Goal: Find specific page/section: Find specific page/section

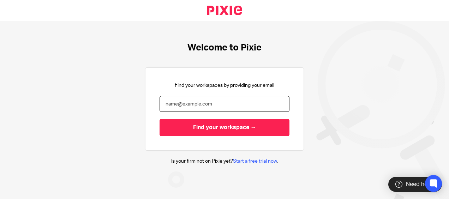
click at [261, 100] on input "email" at bounding box center [225, 104] width 130 height 16
type input "[EMAIL_ADDRESS][DOMAIN_NAME]"
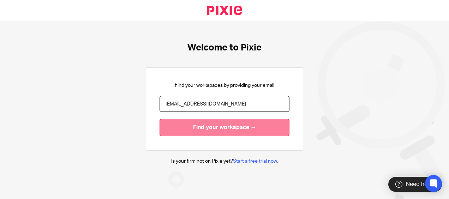
click at [242, 124] on input "Find your workspace →" at bounding box center [225, 127] width 130 height 17
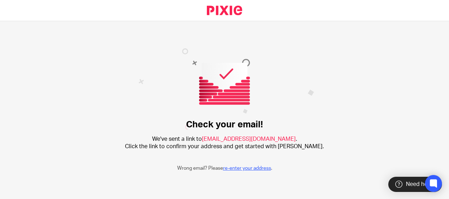
click at [260, 171] on link "re-enter your address" at bounding box center [247, 168] width 48 height 5
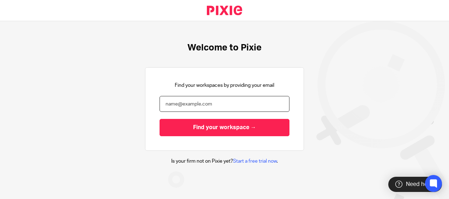
click at [240, 105] on input "email" at bounding box center [225, 104] width 130 height 16
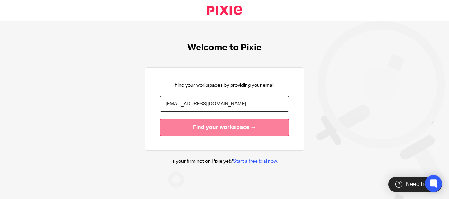
type input "[EMAIL_ADDRESS][DOMAIN_NAME]"
click at [233, 127] on input "Find your workspace →" at bounding box center [225, 127] width 130 height 17
